Goal: Find specific page/section: Find specific page/section

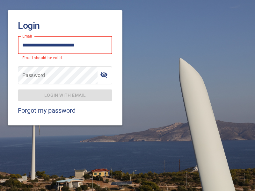
type input "**********"
click at [65, 92] on span "Login with email" at bounding box center [65, 96] width 84 height 8
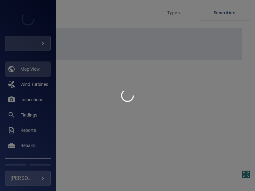
type input "****"
